Goal: Information Seeking & Learning: Learn about a topic

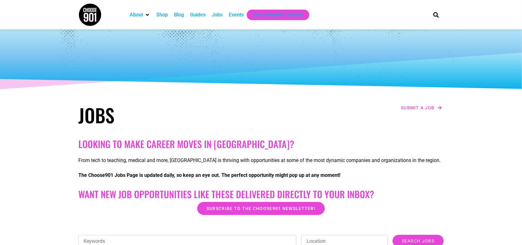
click at [222, 19] on div "Jobs" at bounding box center [217, 15] width 17 height 11
click at [213, 4] on div "About Contact Us Donate Shop Blog Guides Jobs Events Get Choose901 Emails" at bounding box center [274, 14] width 302 height 29
click at [214, 18] on div "Jobs" at bounding box center [217, 15] width 17 height 11
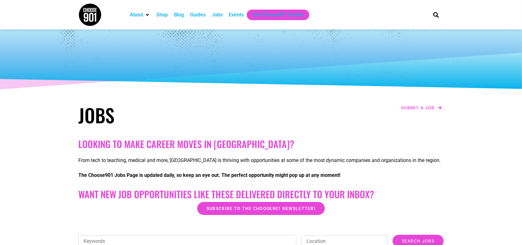
click at [214, 18] on div "Jobs" at bounding box center [217, 14] width 11 height 7
click at [217, 16] on div "Jobs" at bounding box center [217, 14] width 11 height 7
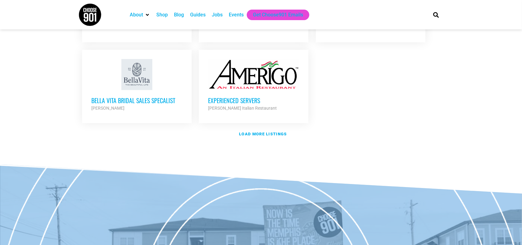
scroll to position [763, 0]
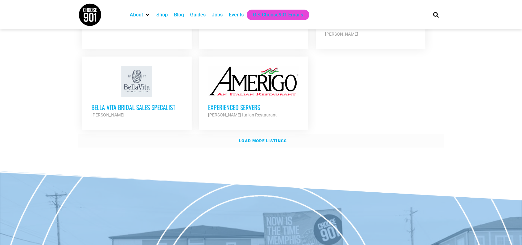
click at [272, 138] on strong "Load more listings" at bounding box center [263, 140] width 48 height 5
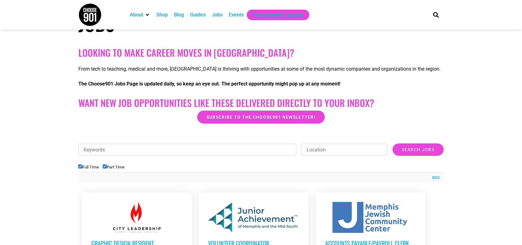
scroll to position [0, 0]
